Goal: Information Seeking & Learning: Learn about a topic

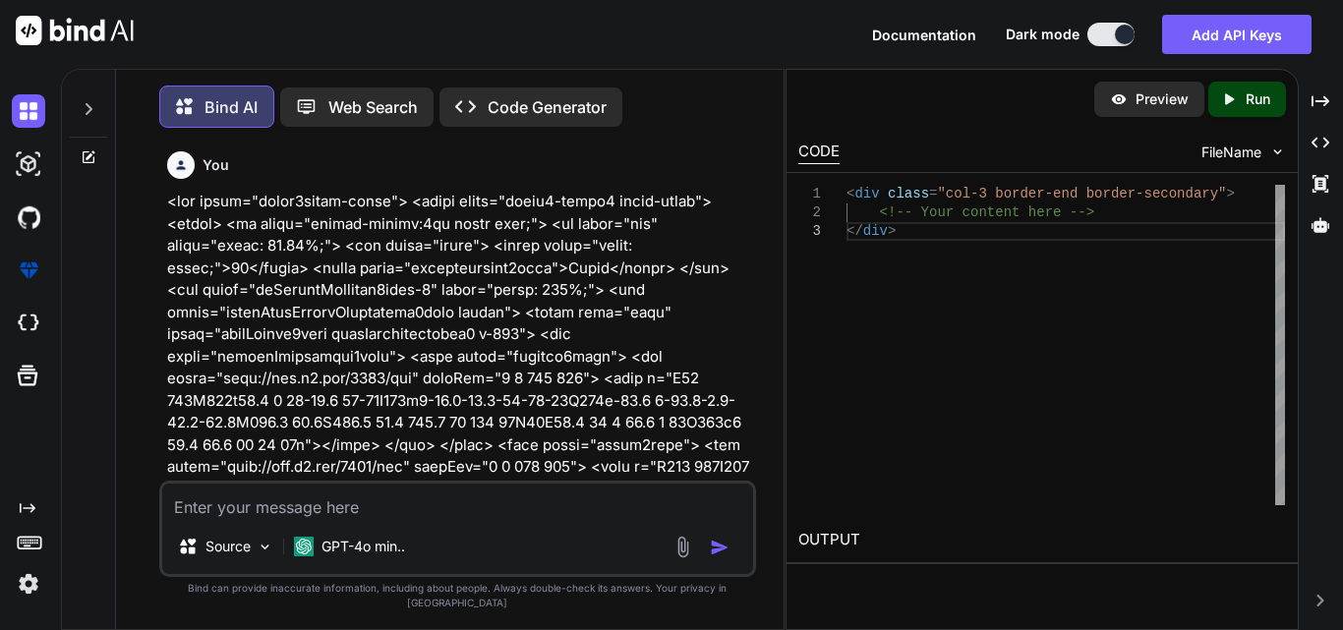
scroll to position [35950, 0]
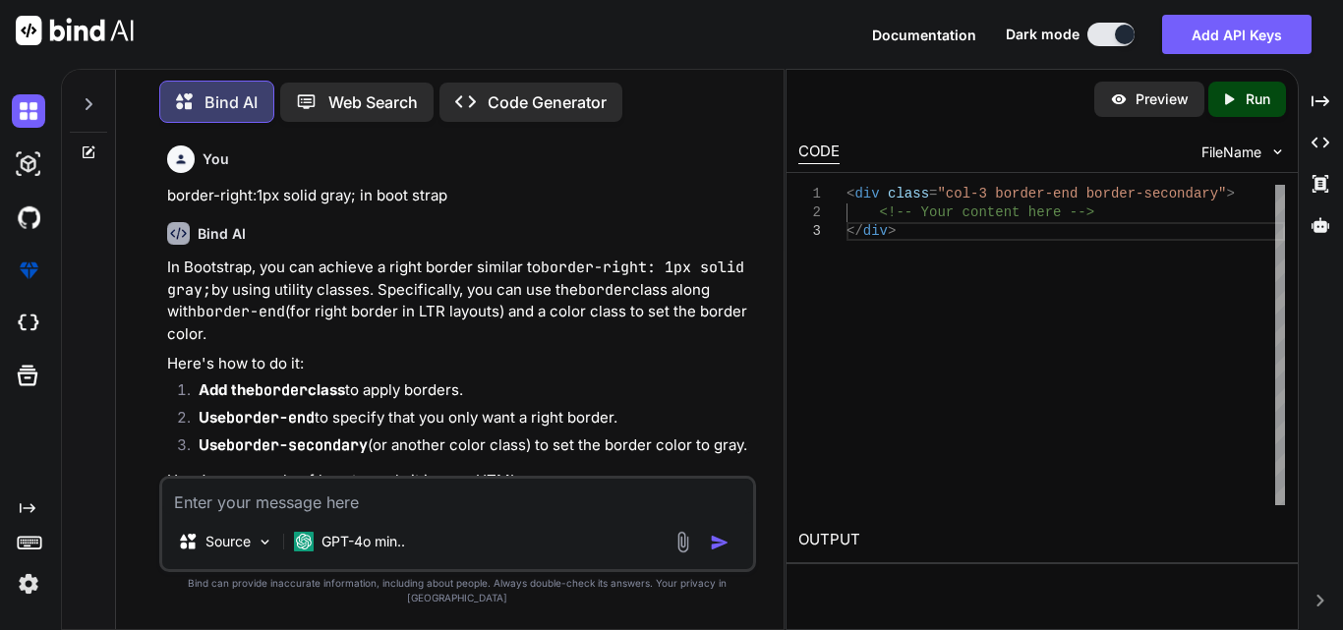
click at [340, 514] on textarea at bounding box center [457, 496] width 591 height 35
paste textarea "MARGIN-LEFT: 28PX;"
type textarea "MARGIN-LEFT: 28PX; BOOTSTRAP CLASS"
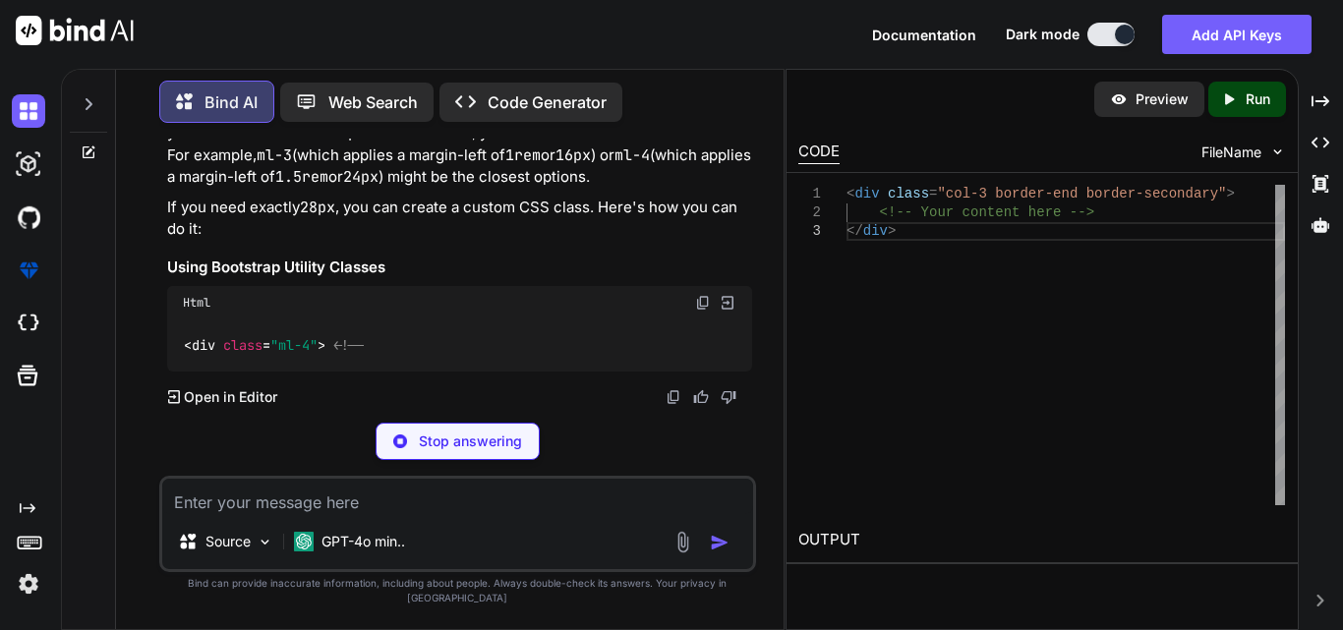
scroll to position [37586, 0]
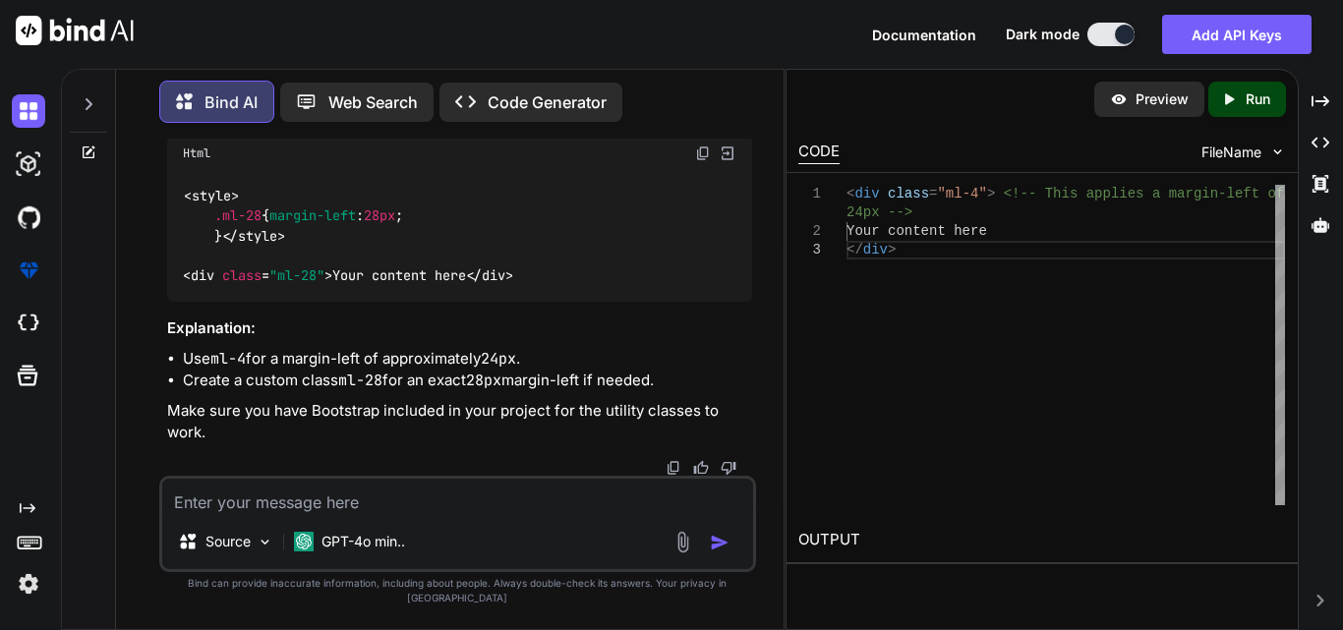
click at [282, 74] on span ""ml-4"" at bounding box center [293, 65] width 47 height 18
copy span "ml-4"
click at [323, 514] on textarea at bounding box center [457, 496] width 591 height 35
type textarea "margin-left:10px used in boor strap class"
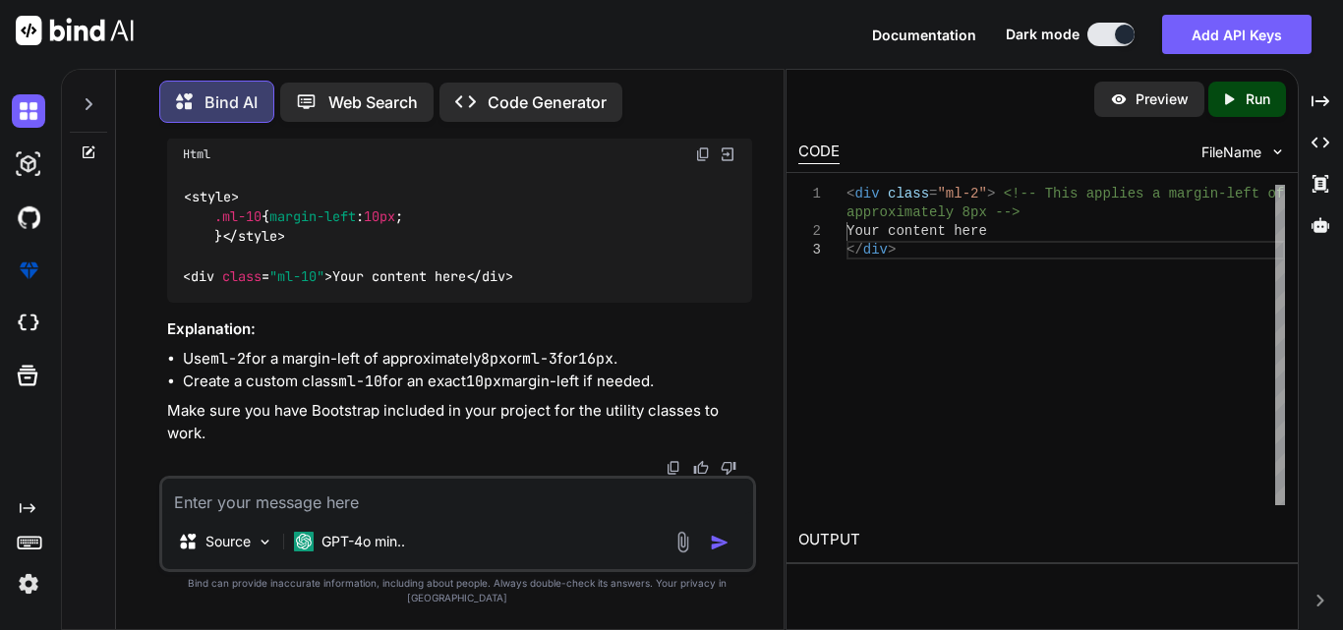
scroll to position [0, 0]
drag, startPoint x: 314, startPoint y: 240, endPoint x: 280, endPoint y: 239, distance: 33.4
click at [280, 75] on span ""ml-2"" at bounding box center [293, 66] width 47 height 18
copy span "ml-2"
